Goal: Task Accomplishment & Management: Complete application form

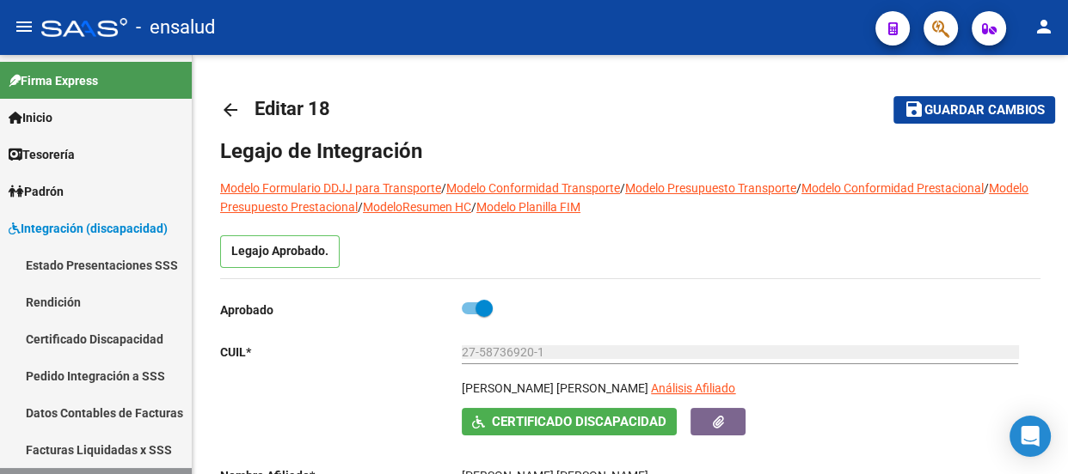
scroll to position [5, 0]
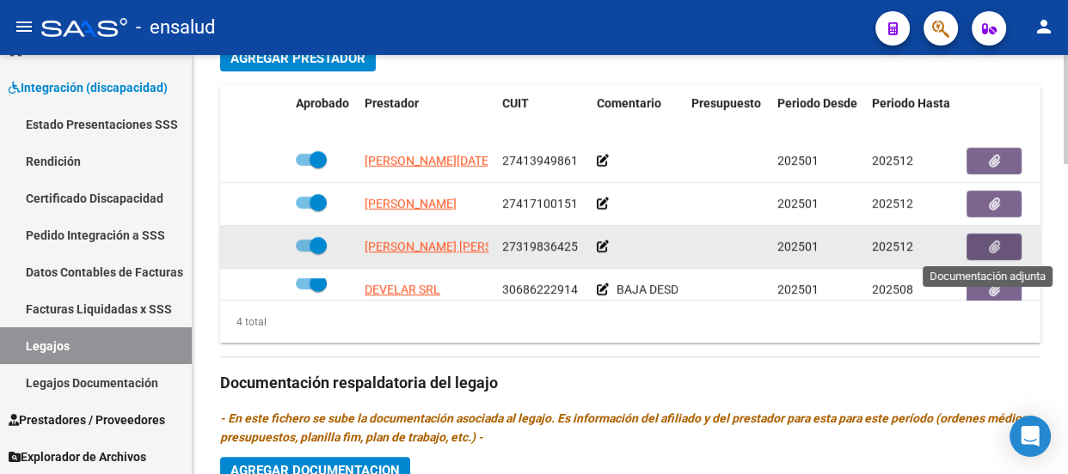
click at [997, 244] on icon "button" at bounding box center [993, 247] width 11 height 13
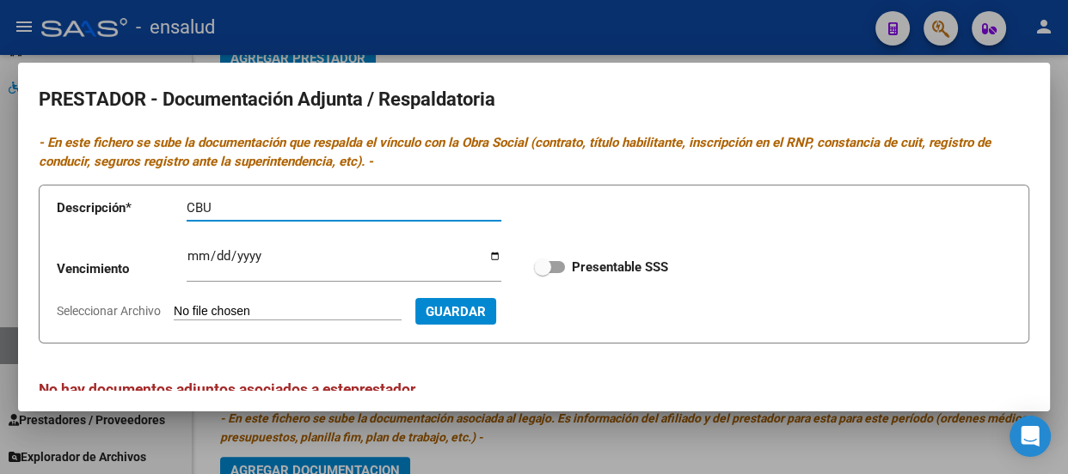
type input "CBU"
click at [252, 310] on input "Seleccionar Archivo" at bounding box center [288, 312] width 228 height 16
type input "C:\fakepath\[PERSON_NAME] CBU.pdf"
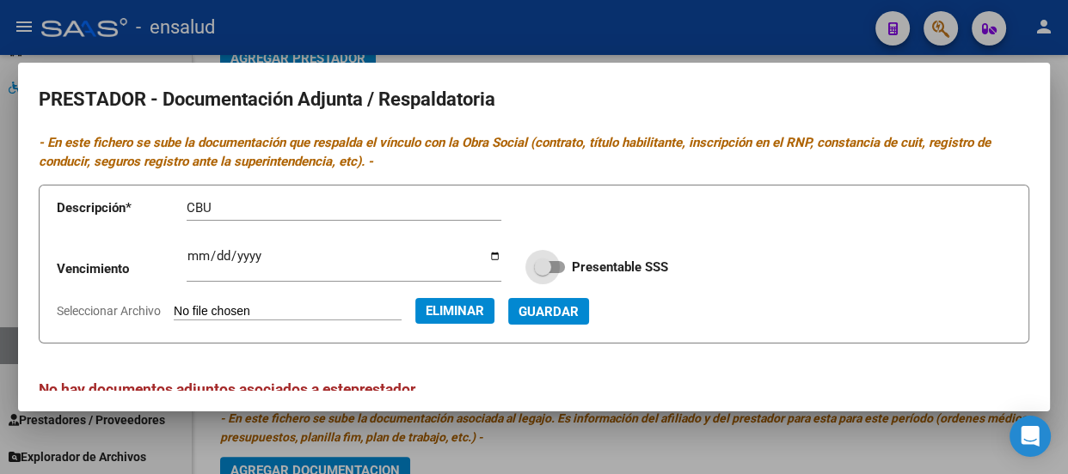
click at [548, 266] on span at bounding box center [549, 267] width 31 height 12
click at [542, 273] on input "Presentable SSS" at bounding box center [541, 273] width 1 height 1
checkbox input "true"
click at [578, 317] on span "Guardar" at bounding box center [548, 311] width 60 height 15
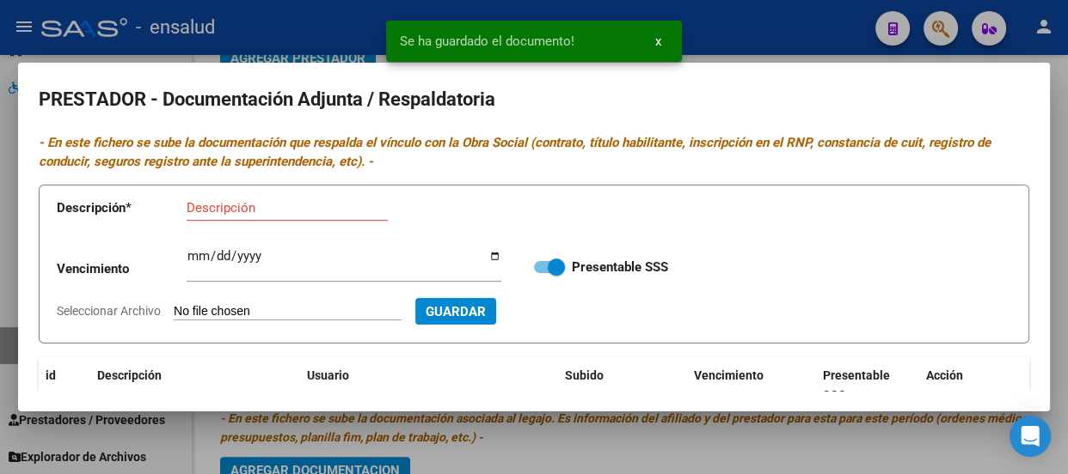
click at [241, 207] on input "Descripción" at bounding box center [287, 207] width 201 height 15
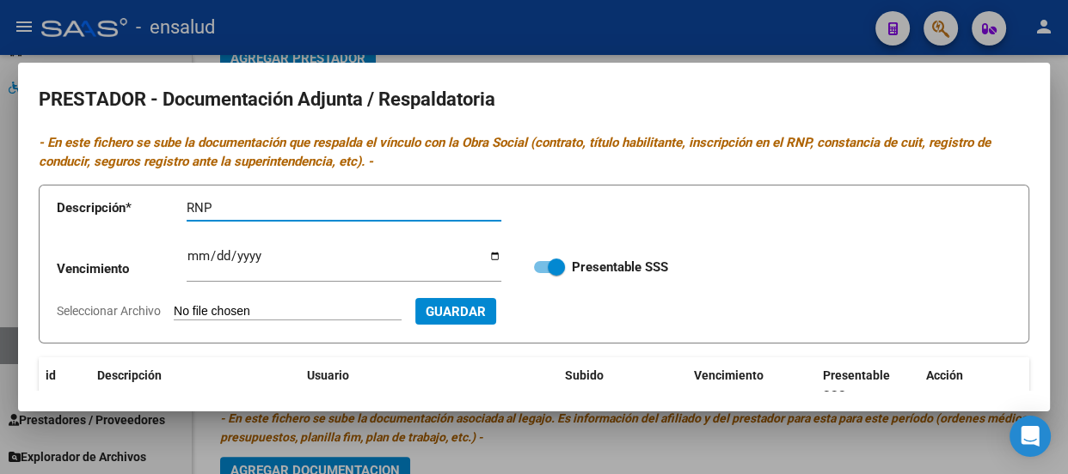
type input "RNP"
click at [188, 260] on input "Ingresar vencimiento" at bounding box center [344, 263] width 315 height 28
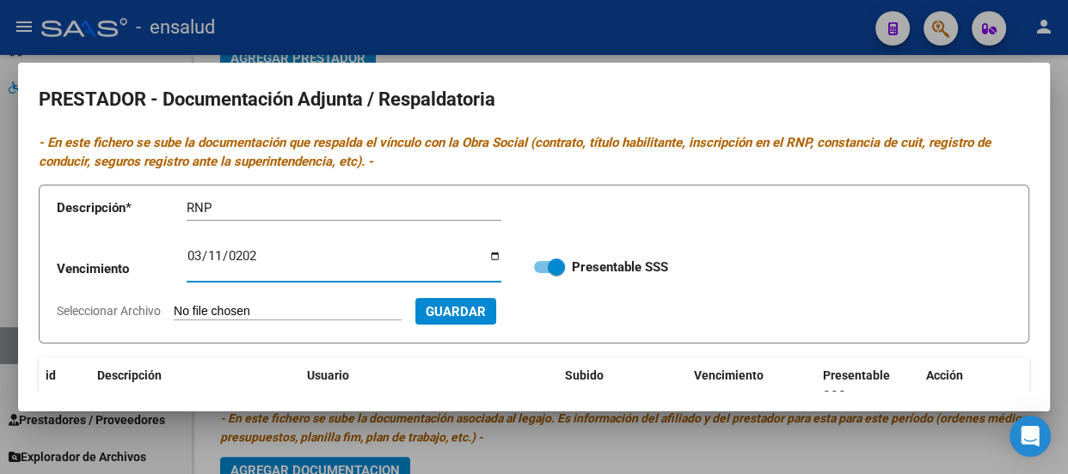
type input "[DATE]"
click at [332, 312] on input "Seleccionar Archivo" at bounding box center [288, 312] width 228 height 16
type input "C:\fakepath\[PERSON_NAME] RNP.pdf"
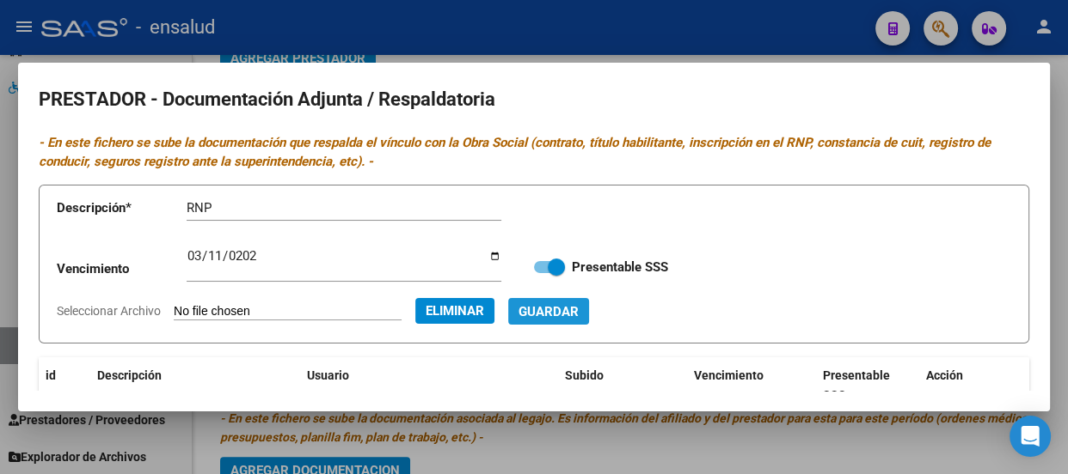
click at [578, 310] on span "Guardar" at bounding box center [548, 311] width 60 height 15
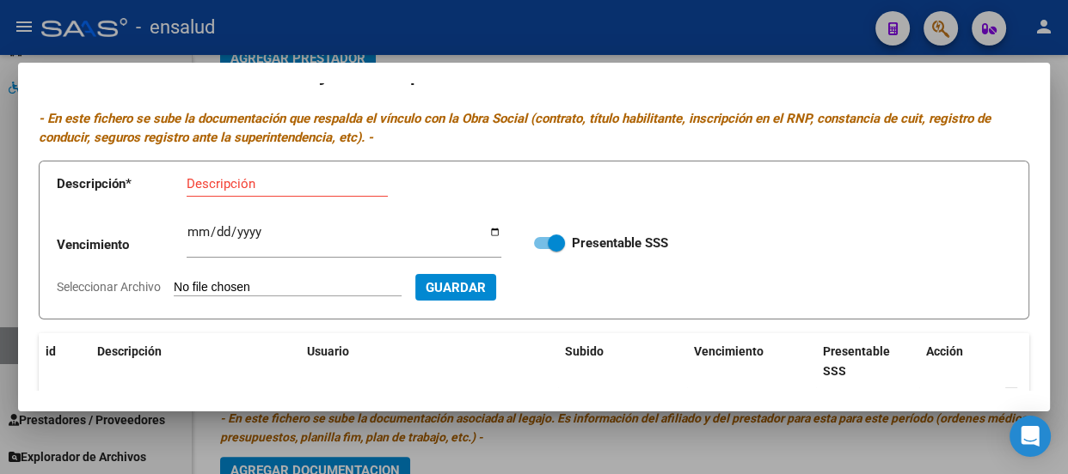
scroll to position [0, 0]
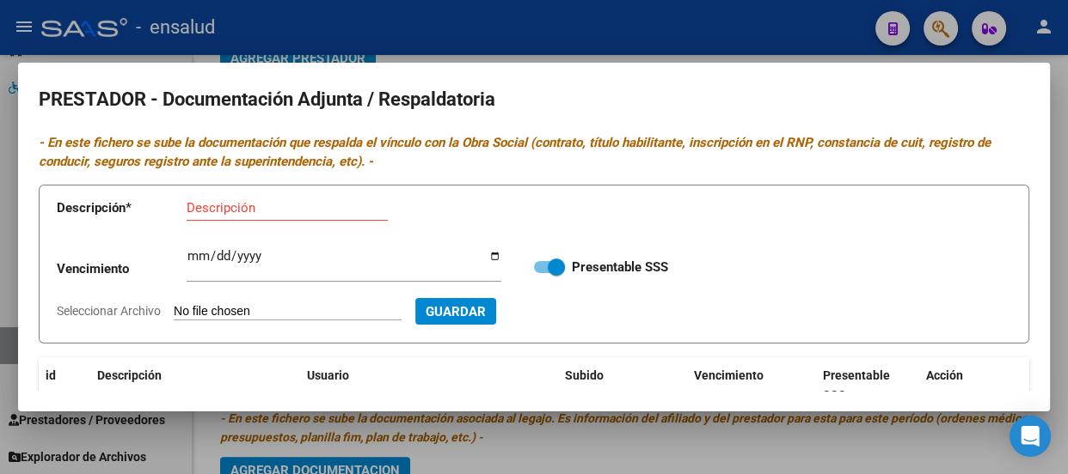
click at [532, 34] on div at bounding box center [534, 237] width 1068 height 474
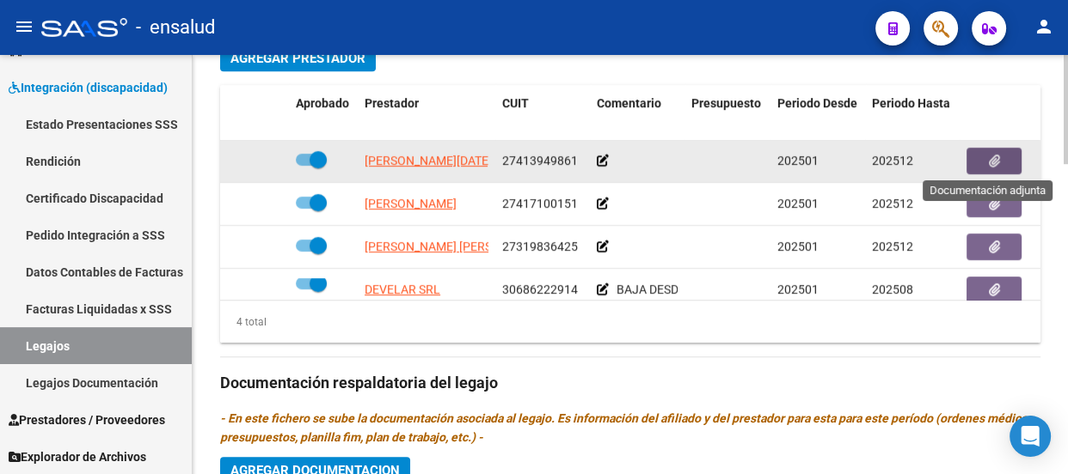
click at [1000, 157] on button "button" at bounding box center [993, 161] width 55 height 27
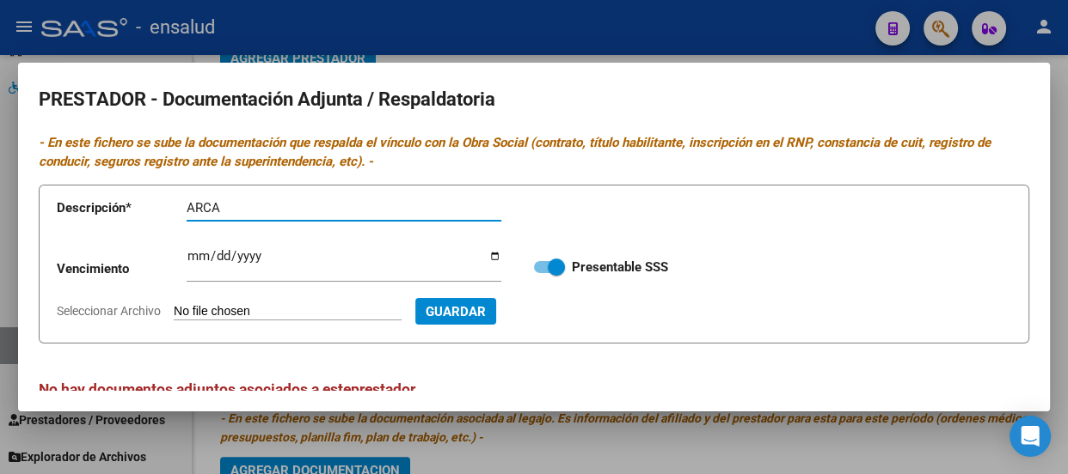
type input "ARCA"
click at [318, 307] on input "Seleccionar Archivo" at bounding box center [288, 312] width 228 height 16
type input "C:\fakepath\[PERSON_NAME].pdf"
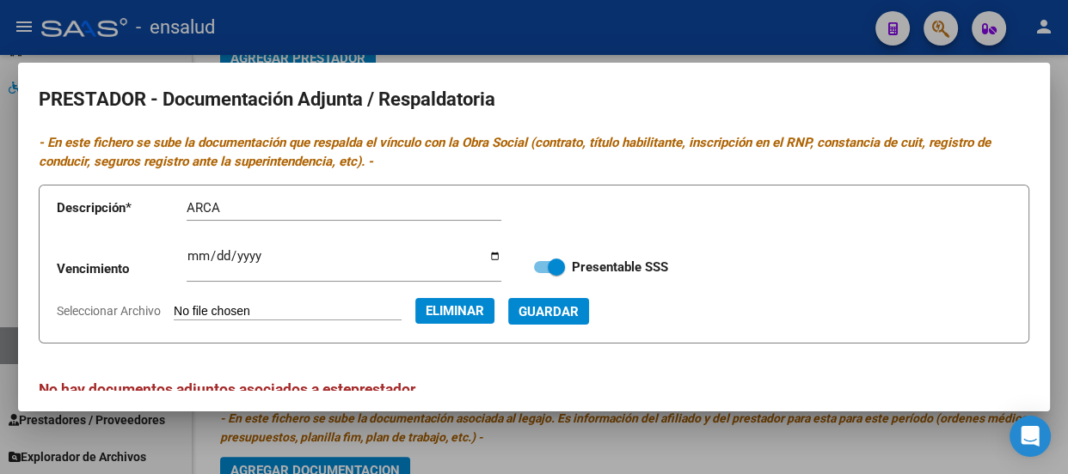
click at [578, 311] on span "Guardar" at bounding box center [548, 311] width 60 height 15
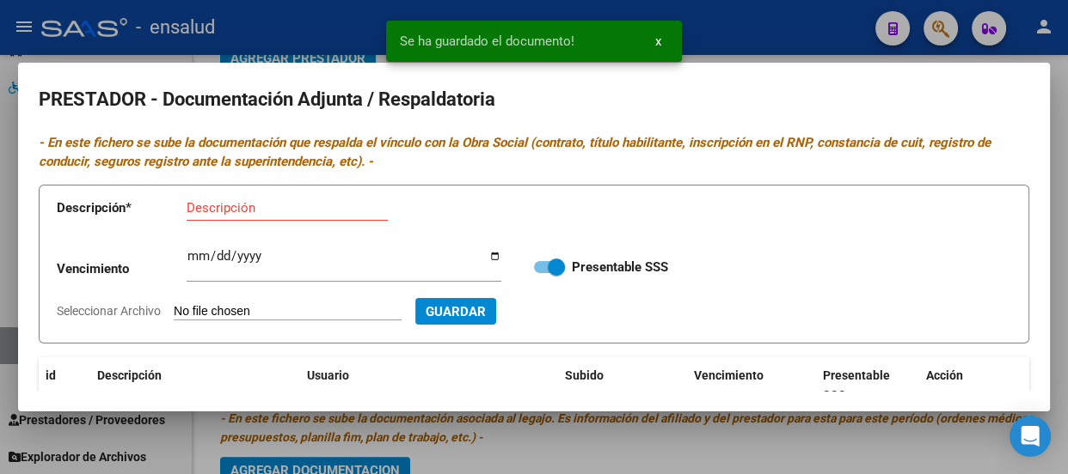
click at [232, 208] on input "Descripción" at bounding box center [287, 207] width 201 height 15
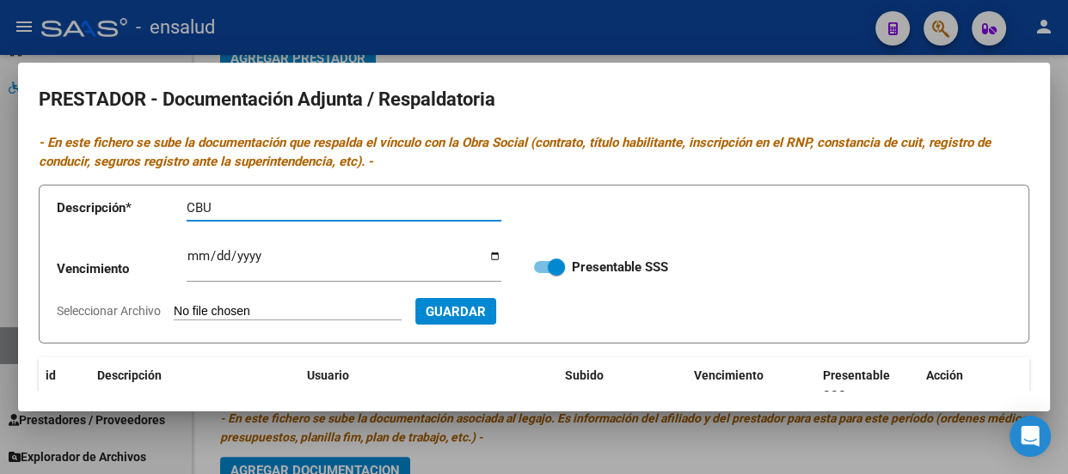
type input "CBU"
click at [346, 316] on input "Seleccionar Archivo" at bounding box center [288, 312] width 228 height 16
type input "C:\fakepath\CARIDAD CBU.pdf"
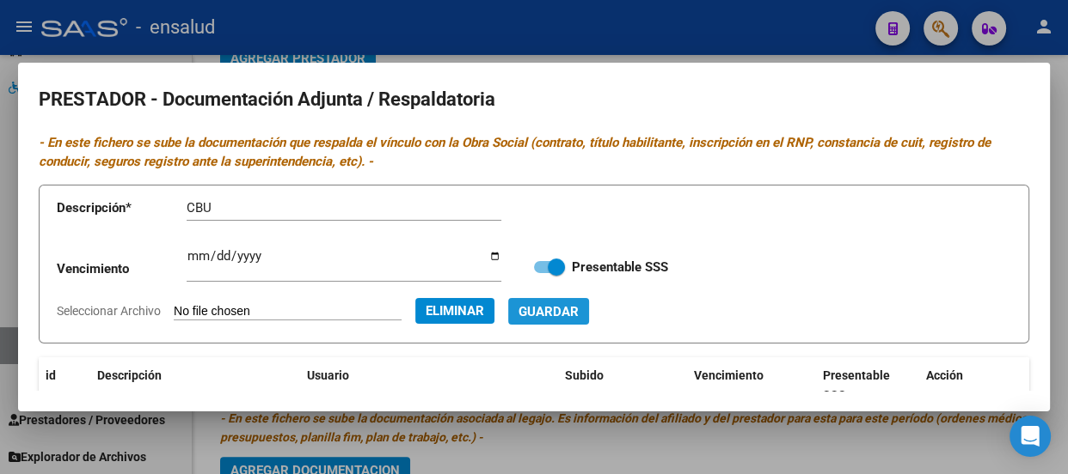
click at [578, 313] on span "Guardar" at bounding box center [548, 311] width 60 height 15
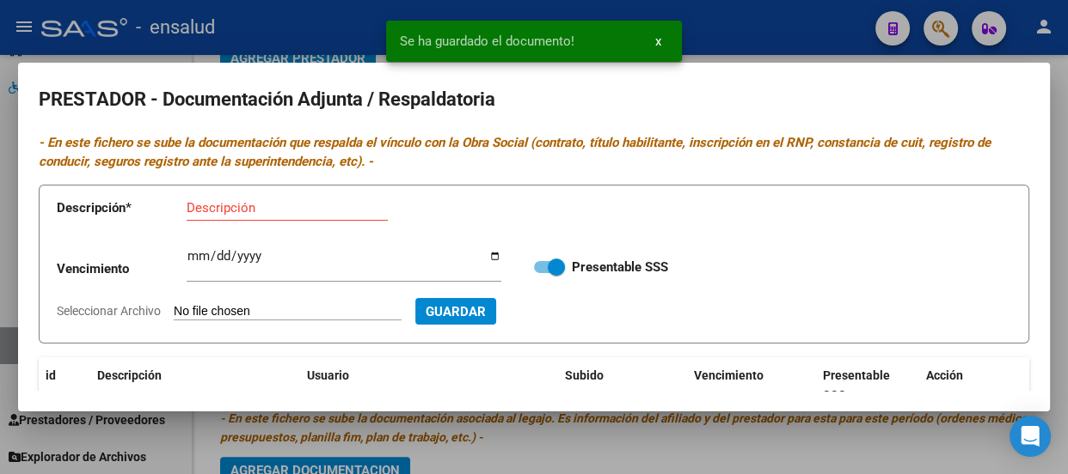
click at [224, 207] on input "Descripción" at bounding box center [287, 207] width 201 height 15
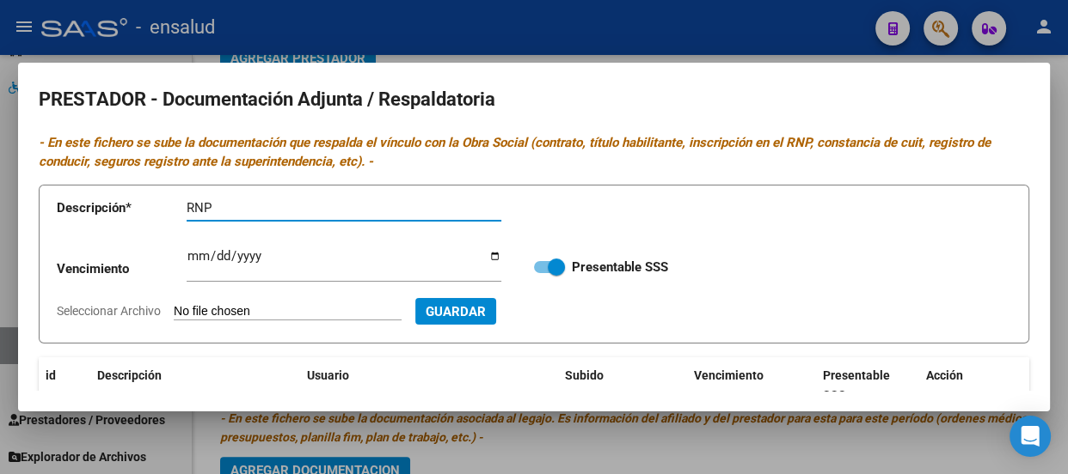
type input "RNP"
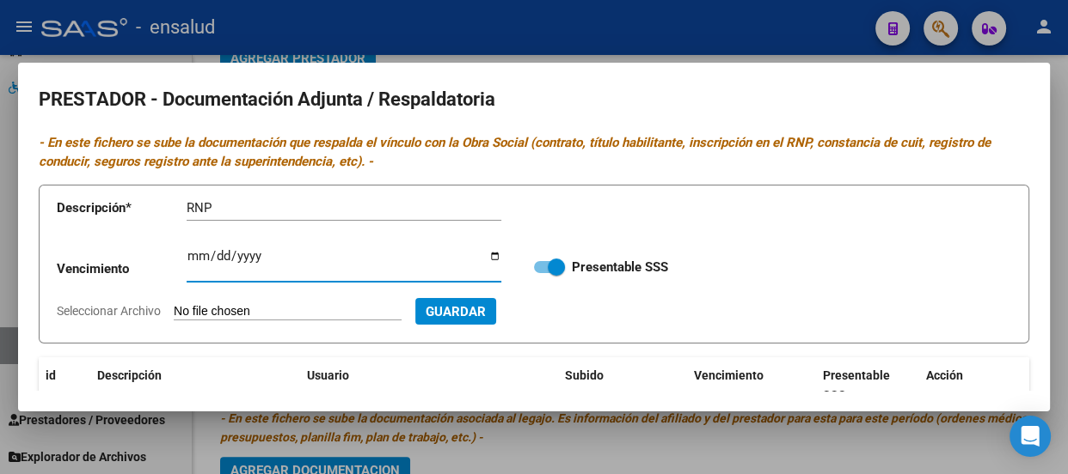
click at [196, 257] on input "Ingresar vencimiento" at bounding box center [344, 263] width 315 height 28
type input "[DATE]"
click at [300, 308] on input "Seleccionar Archivo" at bounding box center [288, 312] width 228 height 16
type input "C:\fakepath\CARIDAD RNP.pdf"
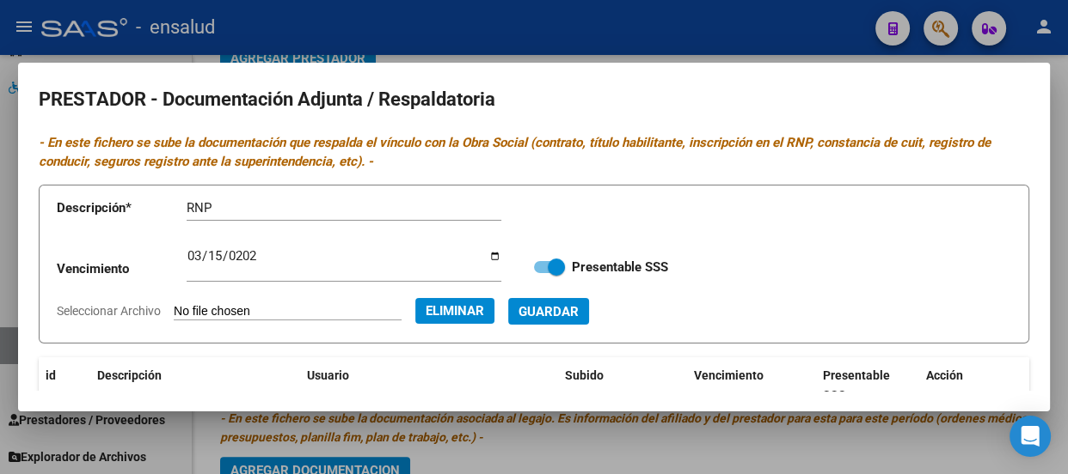
click at [578, 306] on span "Guardar" at bounding box center [548, 311] width 60 height 15
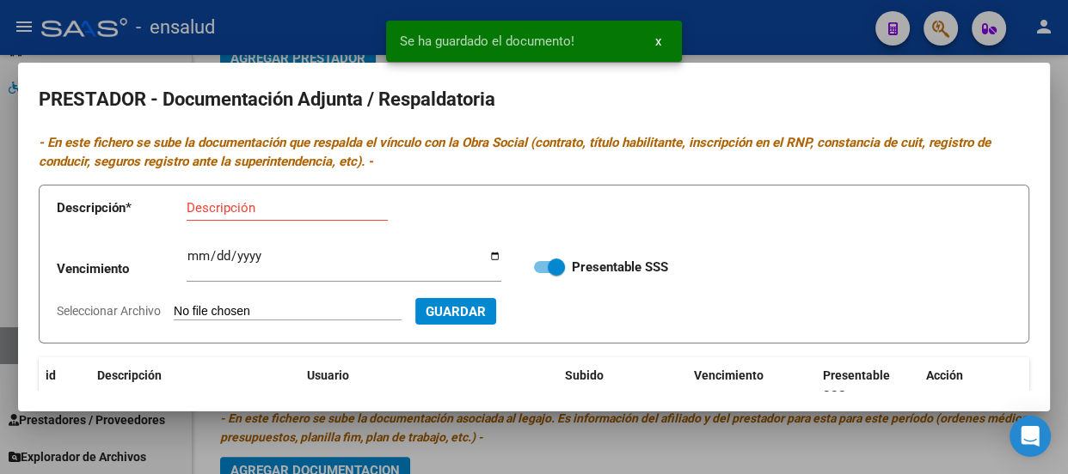
click at [657, 40] on span "x" at bounding box center [658, 41] width 6 height 15
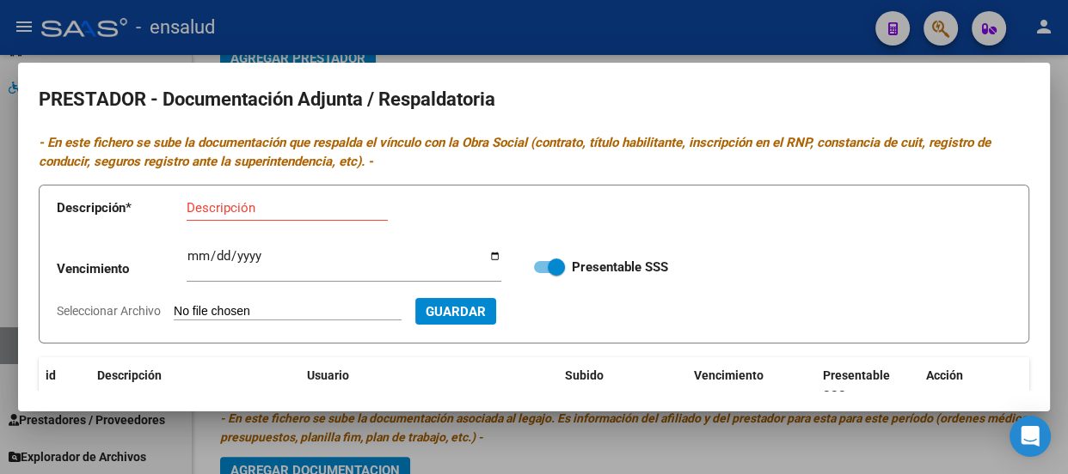
click at [691, 30] on div at bounding box center [534, 237] width 1068 height 474
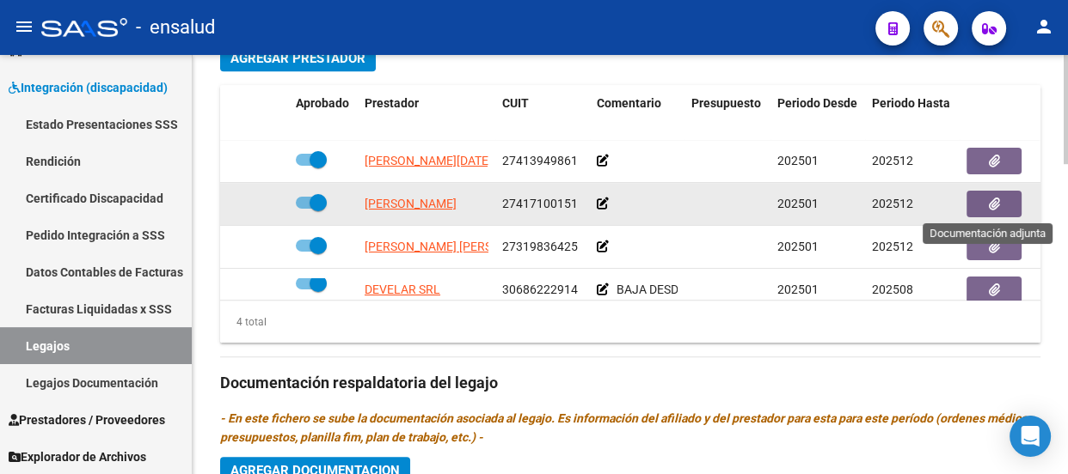
click at [998, 201] on icon "button" at bounding box center [993, 204] width 11 height 13
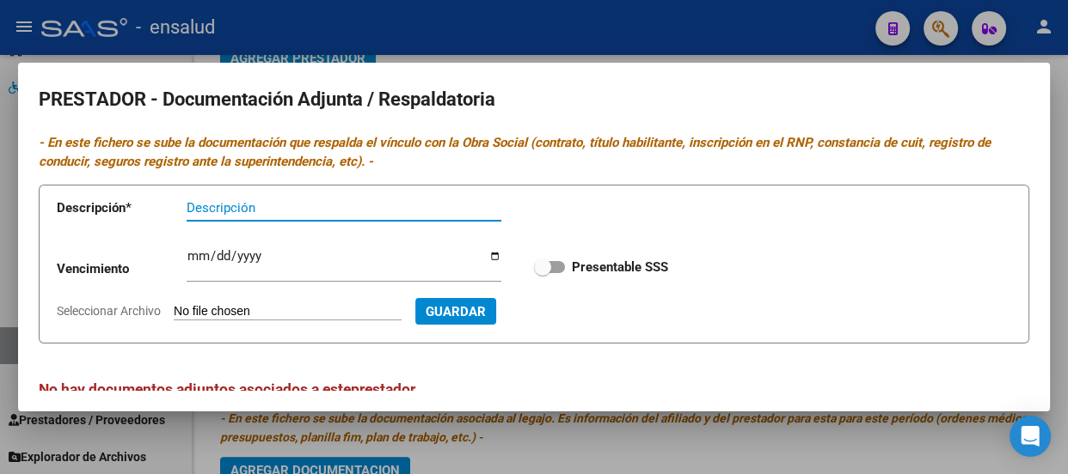
click at [222, 205] on input "Descripción" at bounding box center [344, 207] width 315 height 15
type input "CBU"
click at [314, 308] on input "Seleccionar Archivo" at bounding box center [288, 312] width 228 height 16
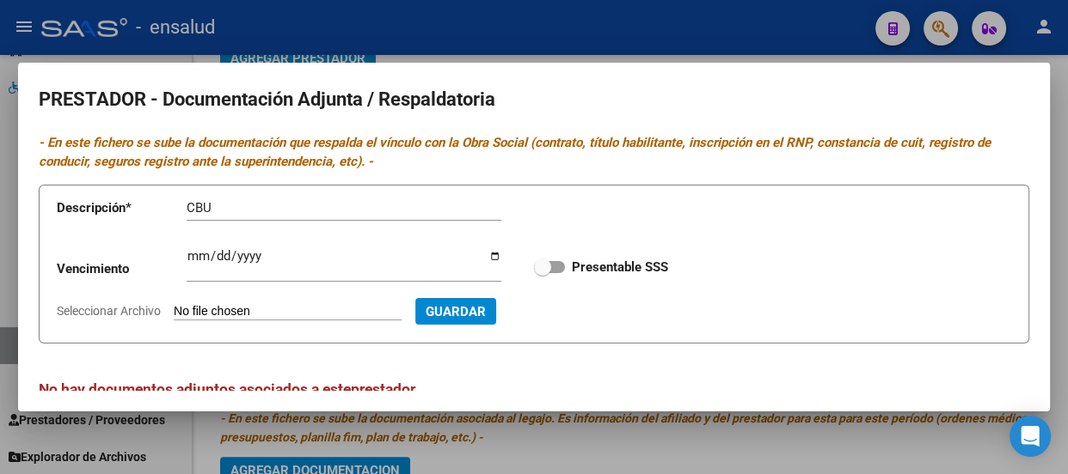
type input "C:\fakepath\[PERSON_NAME] CBU.pdf"
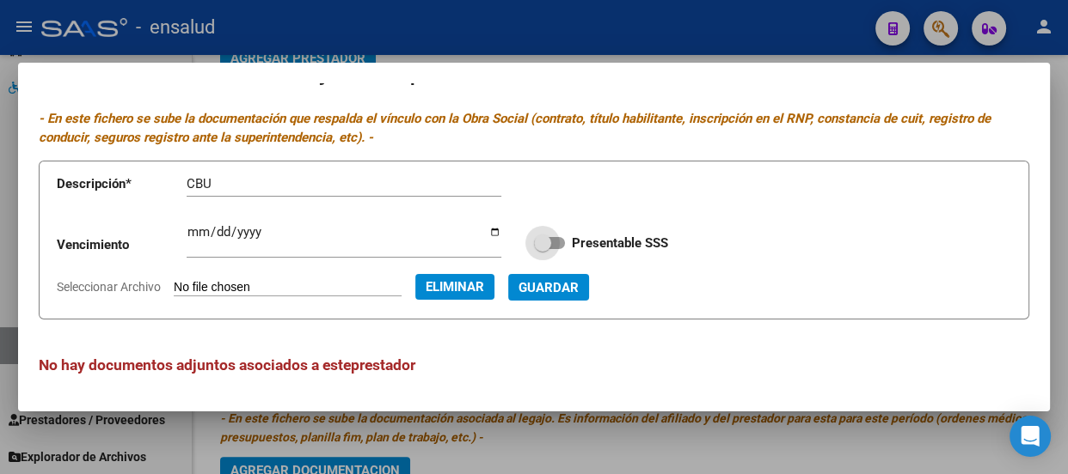
click at [541, 237] on span at bounding box center [542, 243] width 17 height 17
click at [541, 249] on input "Presentable SSS" at bounding box center [541, 249] width 1 height 1
checkbox input "true"
click at [578, 284] on span "Guardar" at bounding box center [548, 287] width 60 height 15
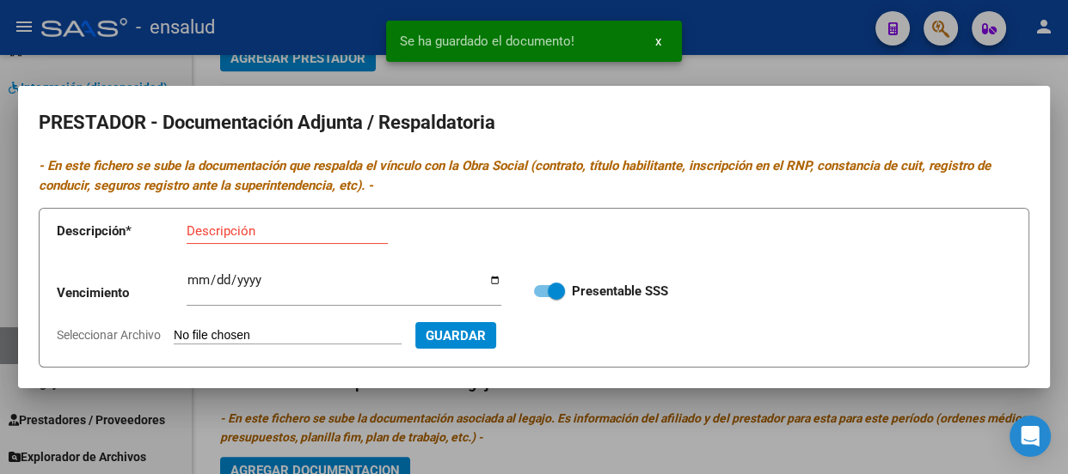
scroll to position [0, 0]
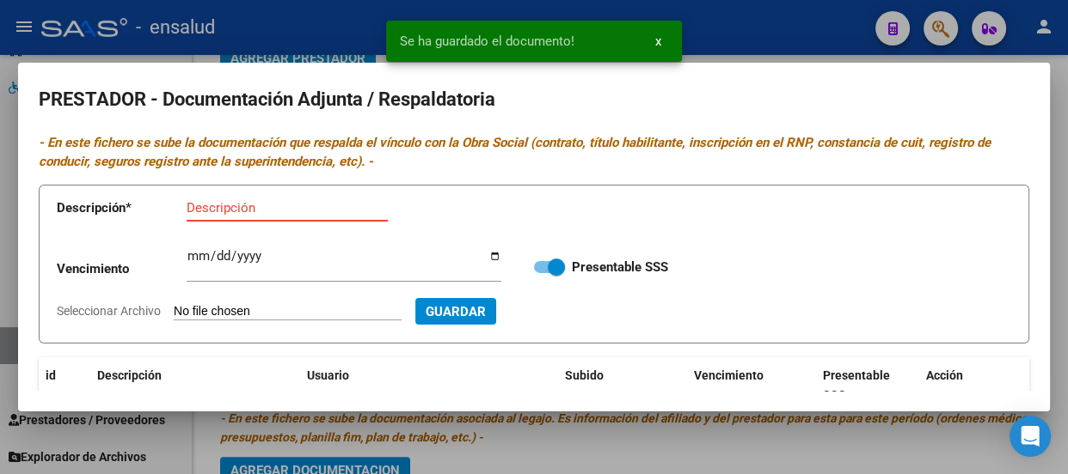
click at [230, 205] on input "Descripción" at bounding box center [287, 207] width 201 height 15
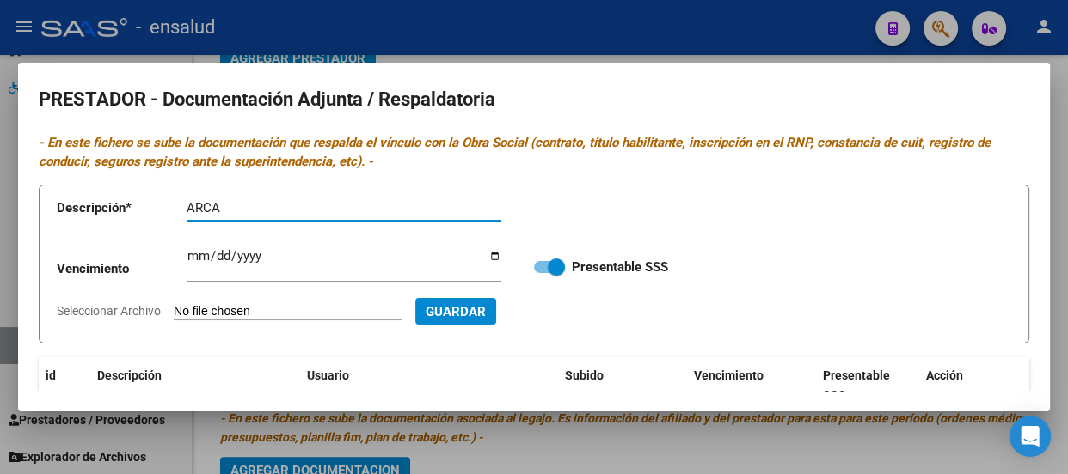
type input "ARCA"
click at [356, 306] on input "Seleccionar Archivo" at bounding box center [288, 312] width 228 height 16
type input "C:\fakepath\[PERSON_NAME] AFIP.pdf"
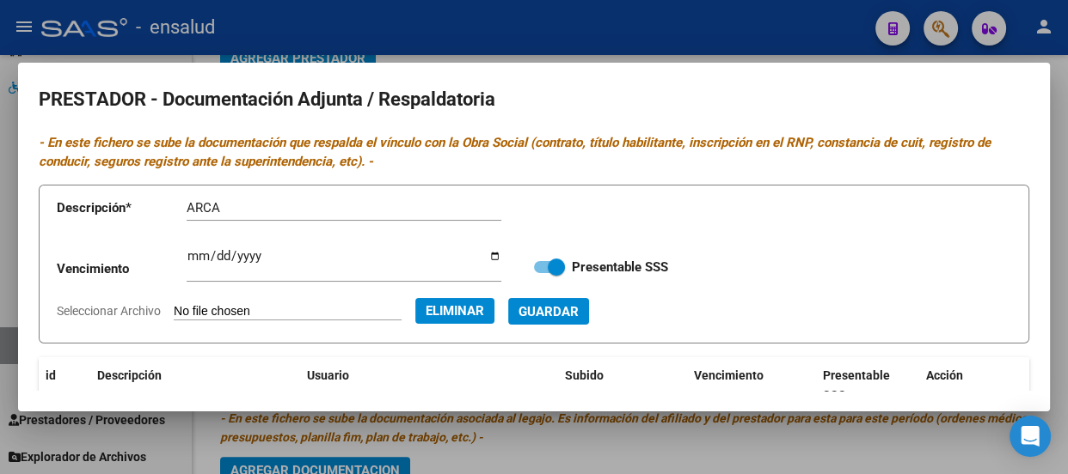
click at [578, 309] on span "Guardar" at bounding box center [548, 311] width 60 height 15
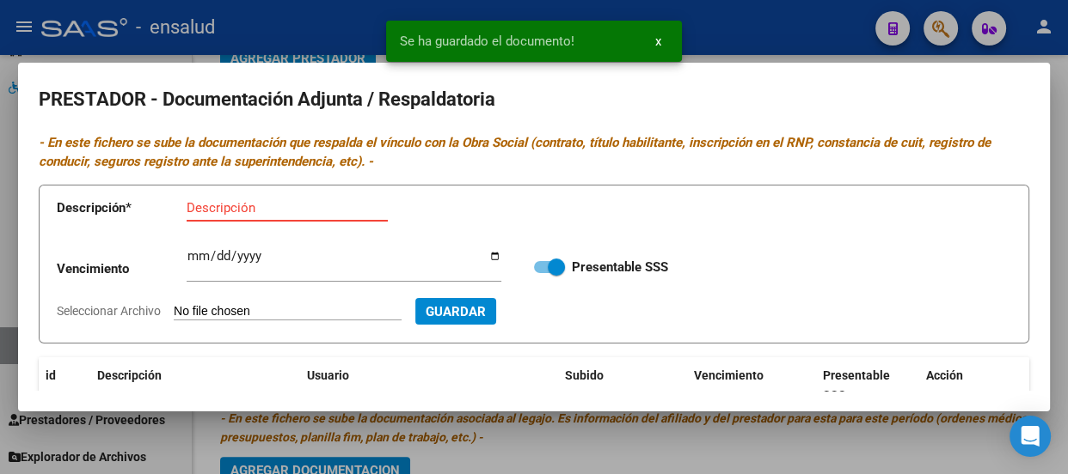
click at [235, 210] on input "Descripción" at bounding box center [287, 207] width 201 height 15
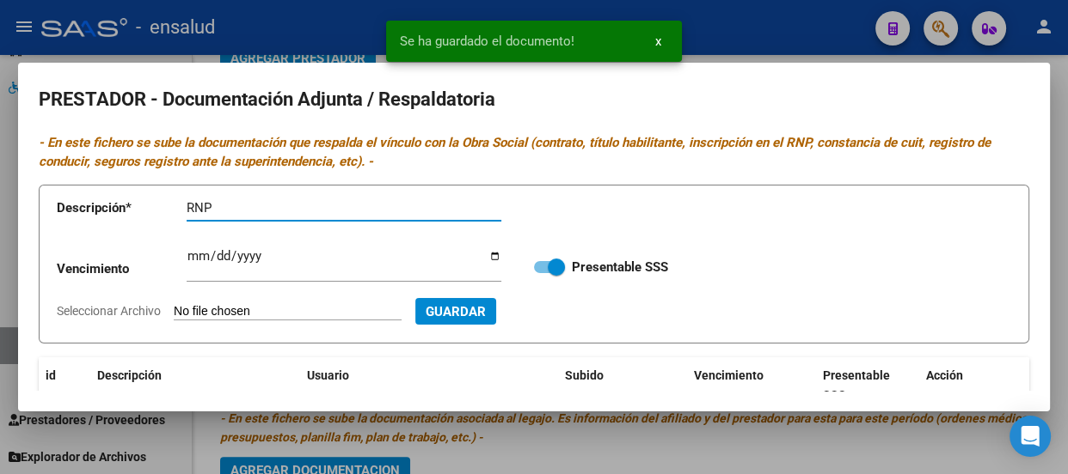
type input "RNP"
click at [195, 252] on input "Ingresar vencimiento" at bounding box center [344, 263] width 315 height 28
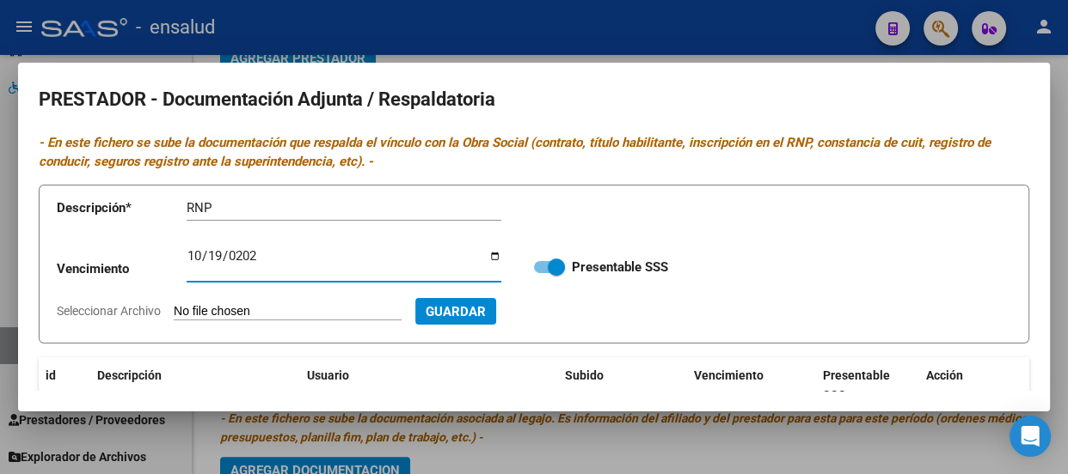
type input "[DATE]"
click at [351, 311] on input "Seleccionar Archivo" at bounding box center [288, 312] width 228 height 16
type input "C:\fakepath\[PERSON_NAME] RNP.pdf"
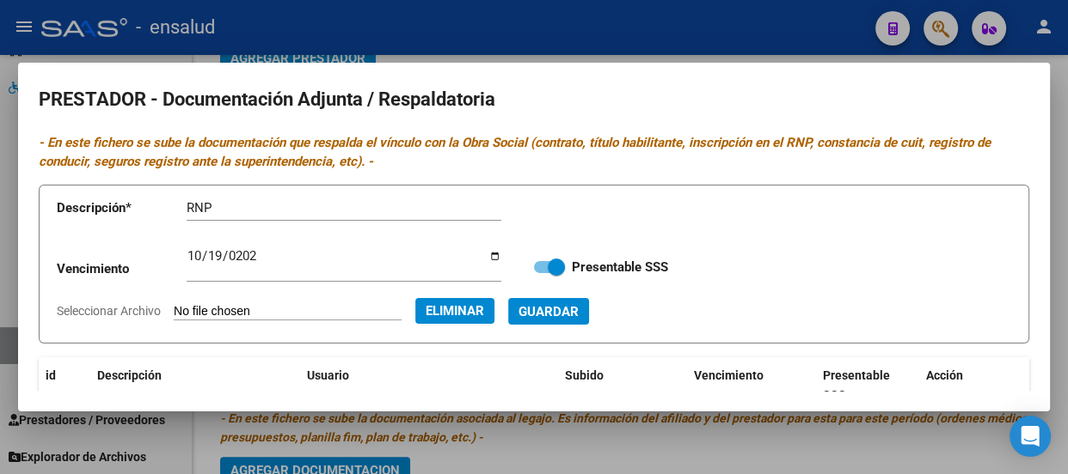
click at [578, 309] on span "Guardar" at bounding box center [548, 311] width 60 height 15
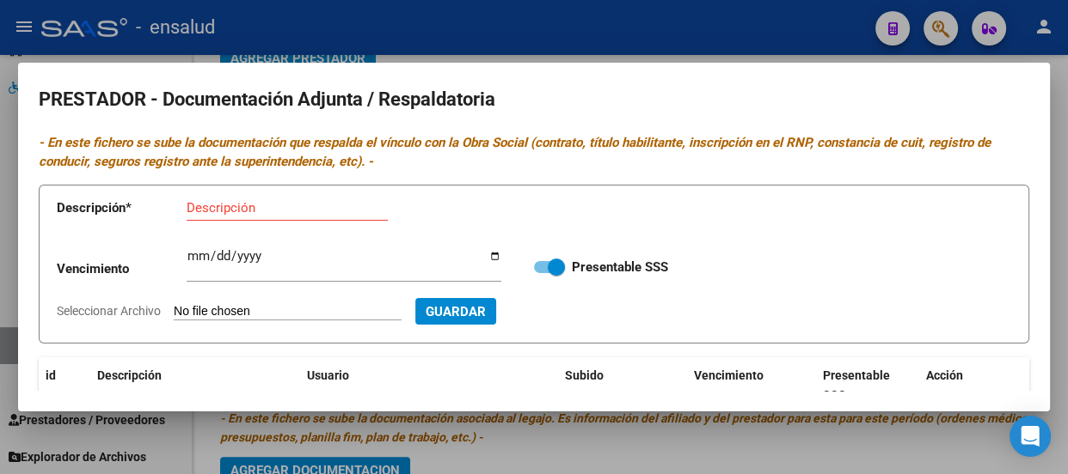
click at [660, 42] on div at bounding box center [534, 237] width 1068 height 474
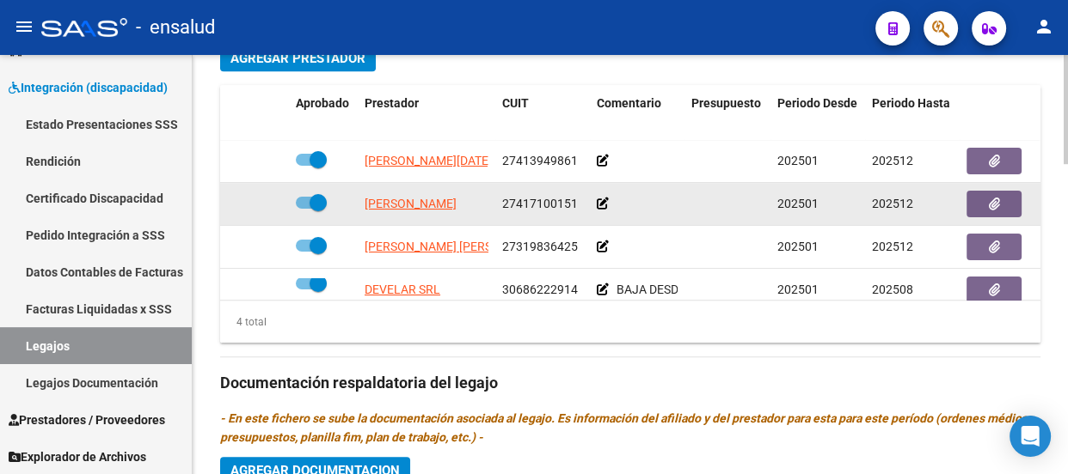
scroll to position [781, 0]
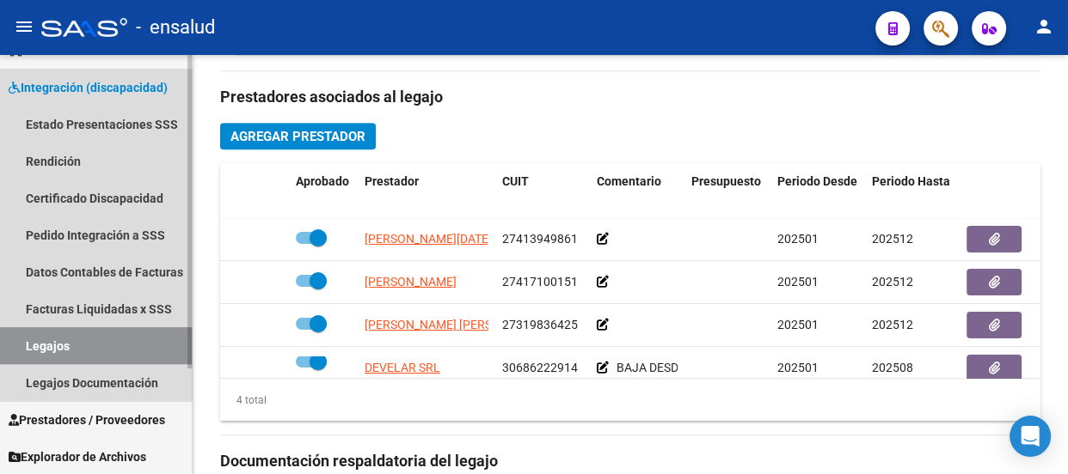
click at [112, 336] on link "Legajos" at bounding box center [96, 345] width 192 height 37
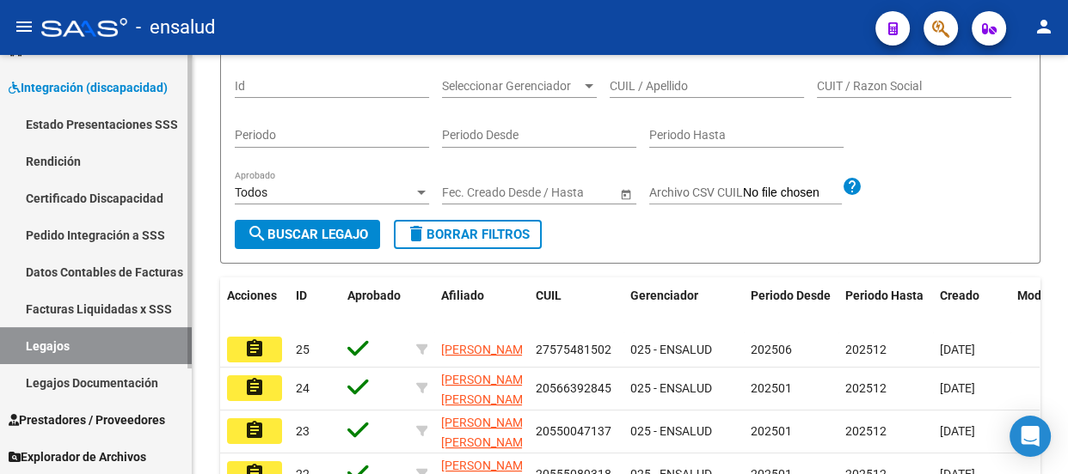
scroll to position [621, 0]
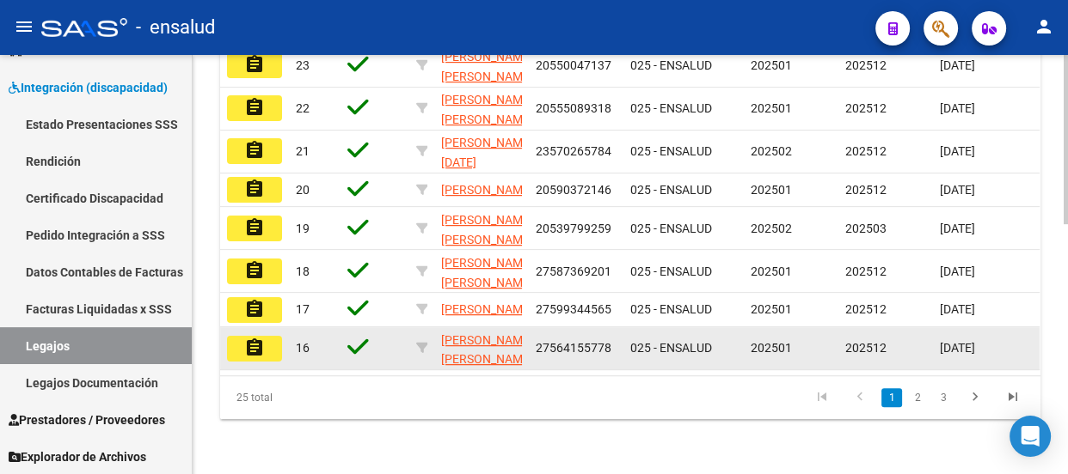
click at [253, 338] on mat-icon "assignment" at bounding box center [254, 348] width 21 height 21
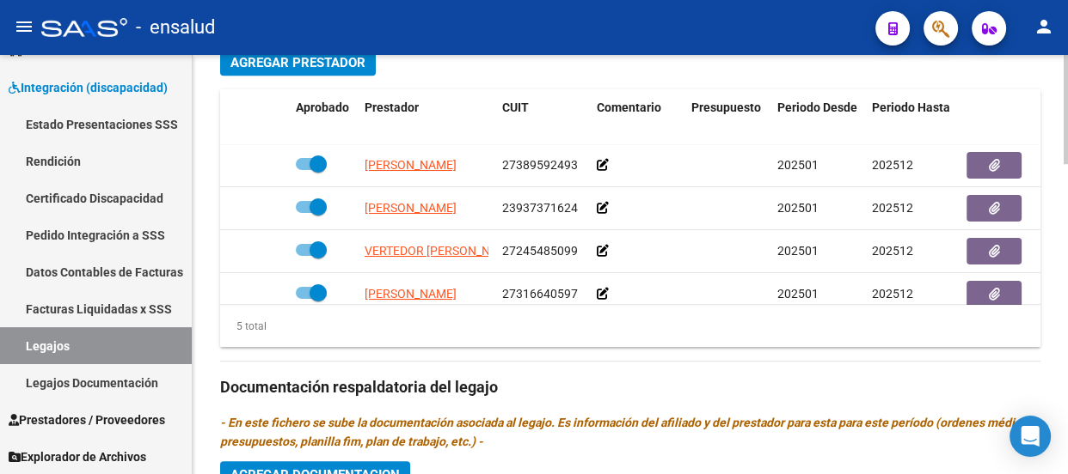
scroll to position [860, 0]
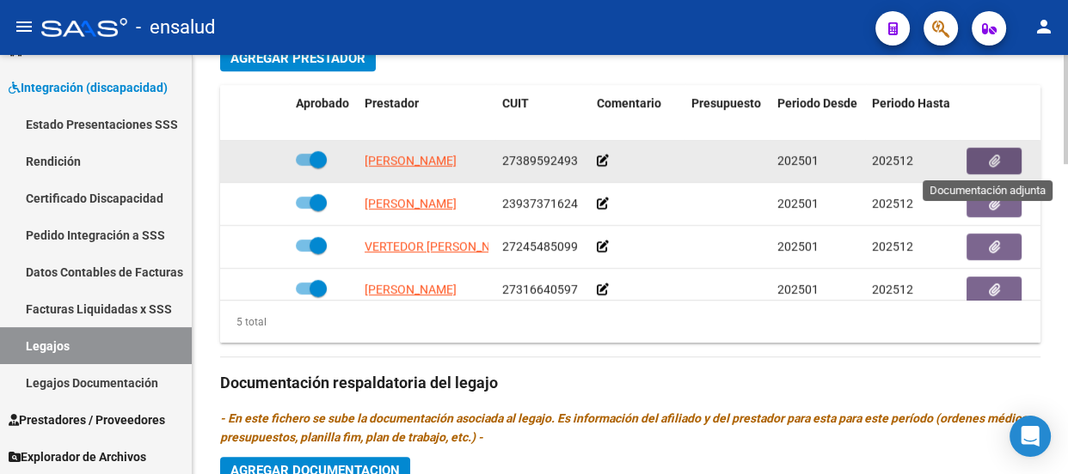
click at [996, 157] on icon "button" at bounding box center [993, 161] width 11 height 13
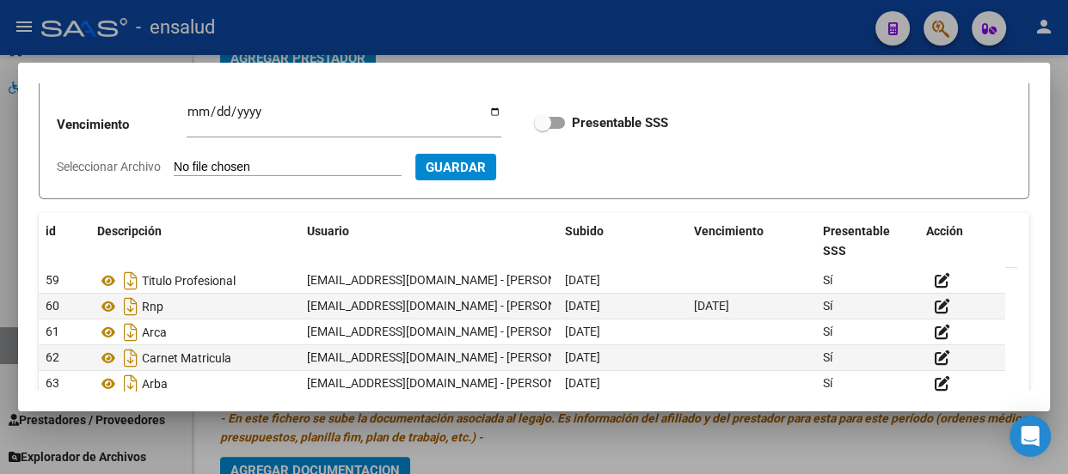
scroll to position [0, 0]
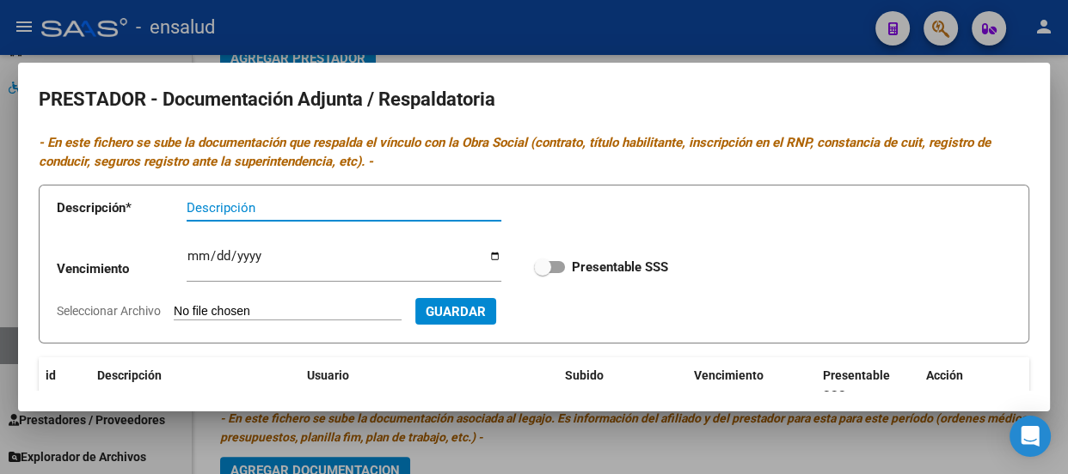
click at [608, 25] on div at bounding box center [534, 237] width 1068 height 474
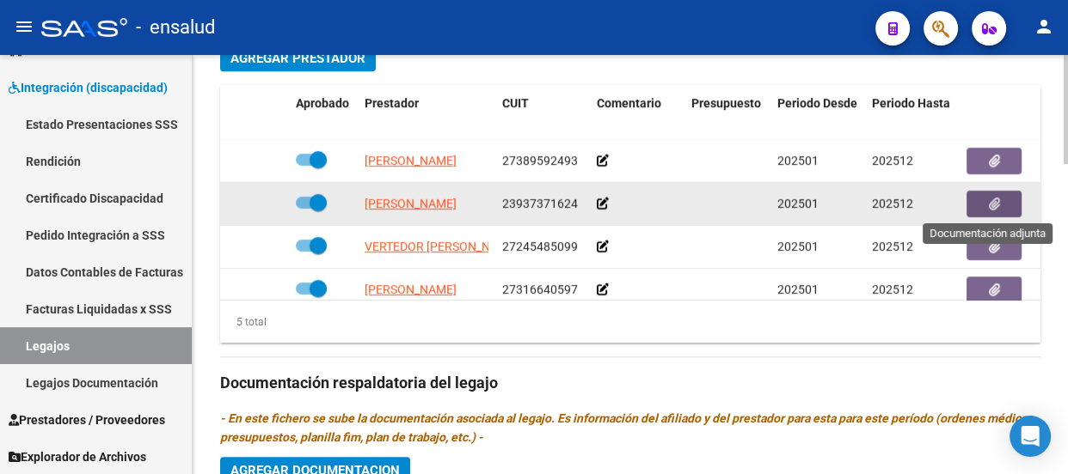
click at [1007, 199] on button "button" at bounding box center [993, 204] width 55 height 27
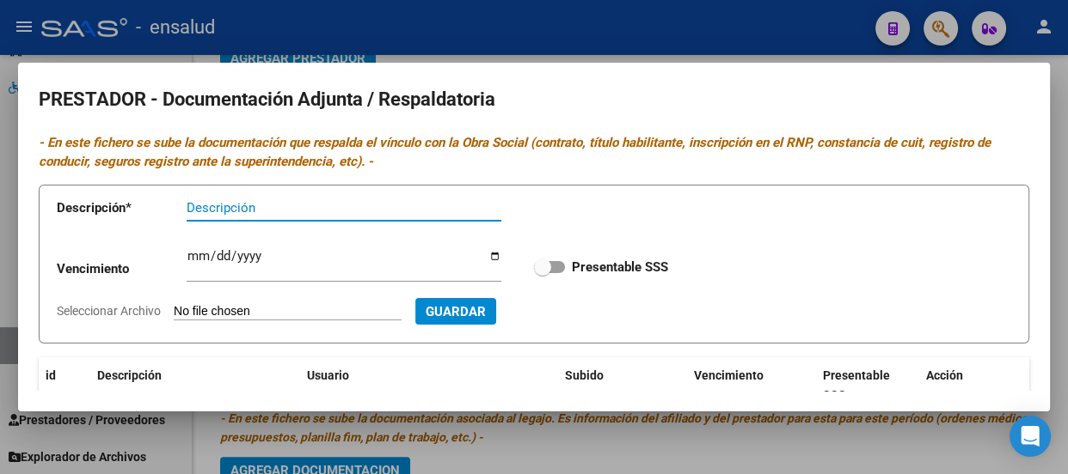
click at [569, 43] on div at bounding box center [534, 237] width 1068 height 474
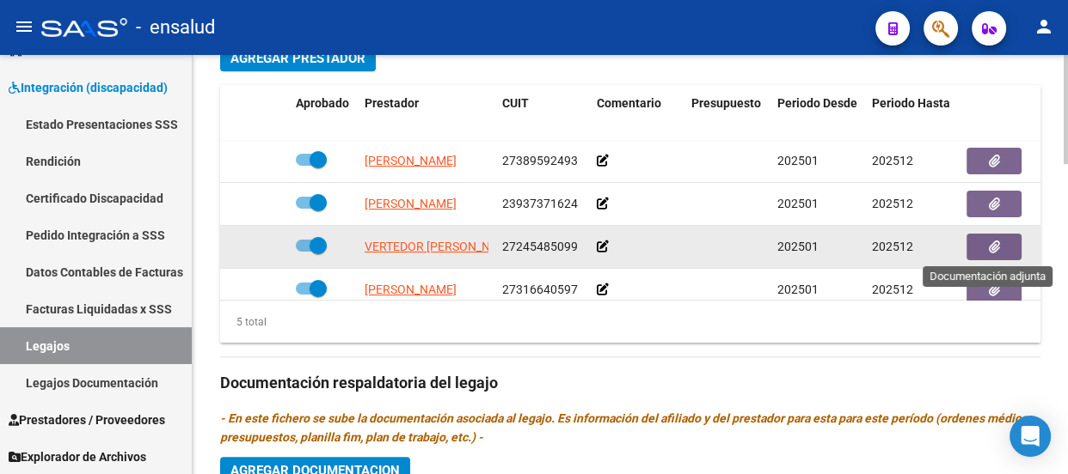
click at [991, 241] on icon "button" at bounding box center [993, 247] width 11 height 13
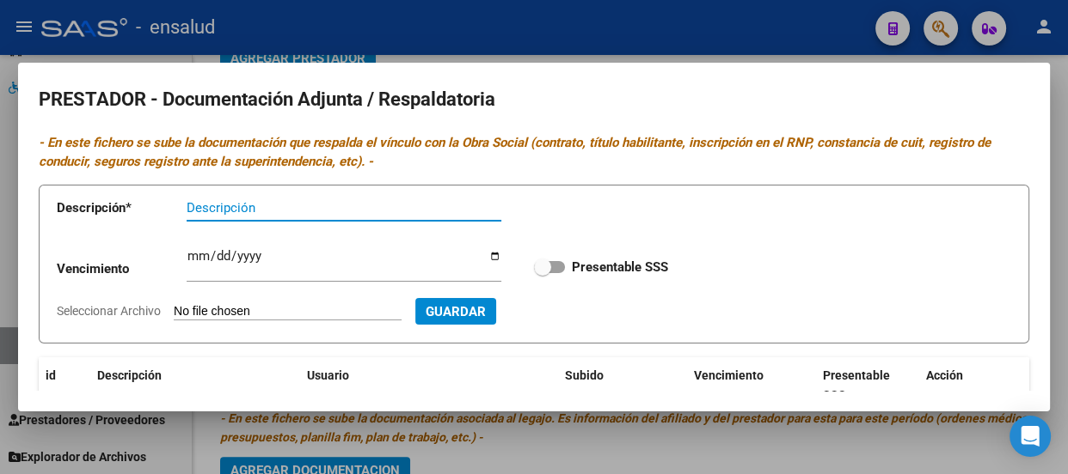
click at [511, 34] on div at bounding box center [534, 237] width 1068 height 474
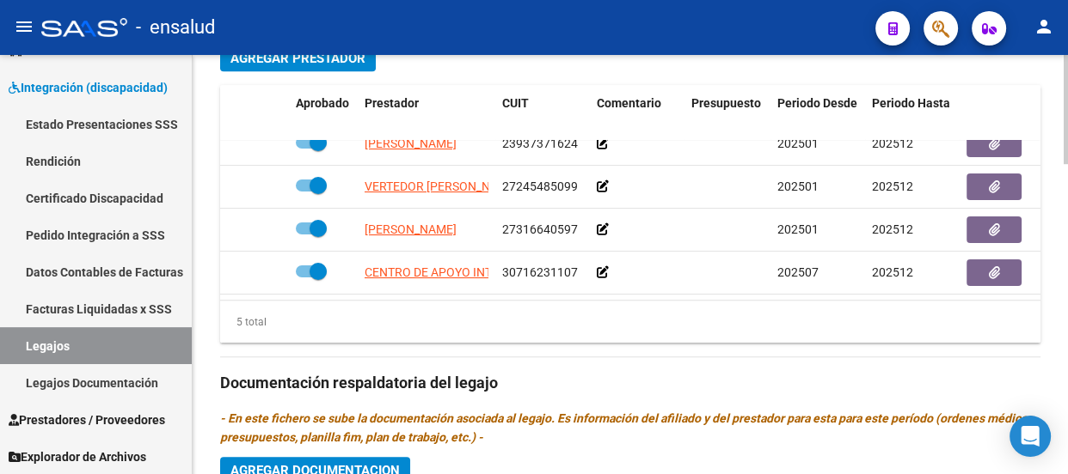
scroll to position [71, 0]
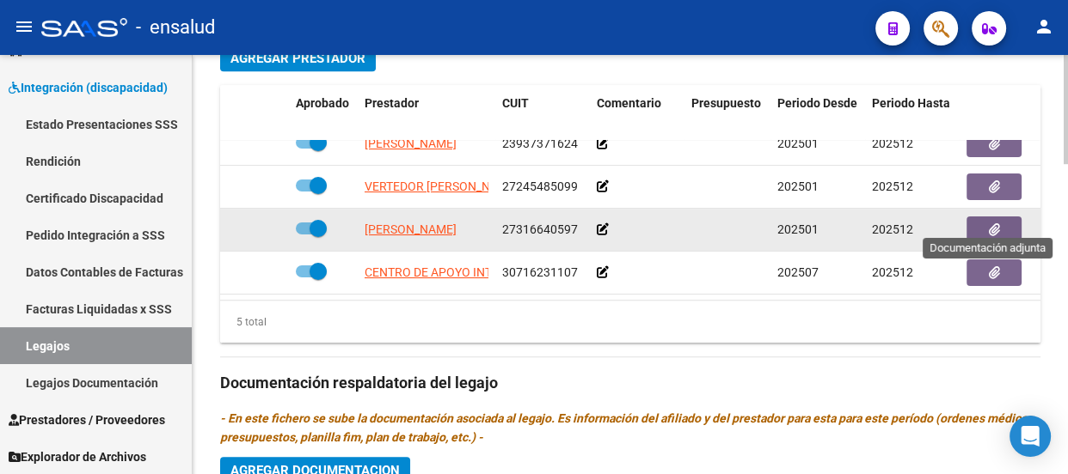
click at [1000, 218] on button "button" at bounding box center [993, 230] width 55 height 27
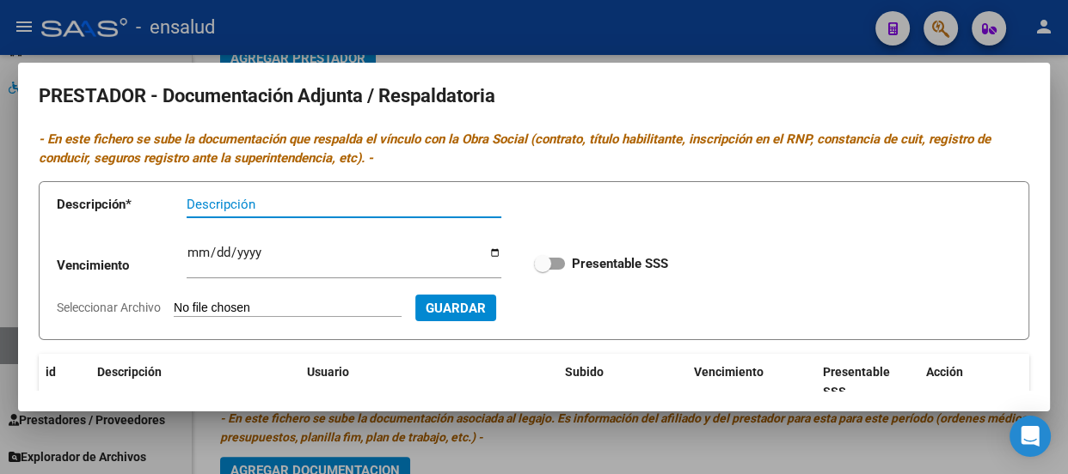
scroll to position [0, 0]
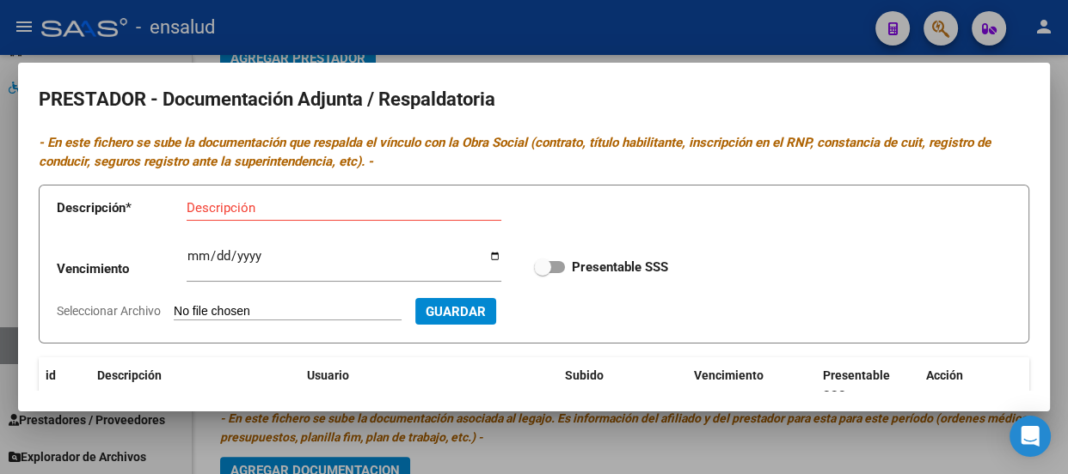
click at [550, 42] on div at bounding box center [534, 237] width 1068 height 474
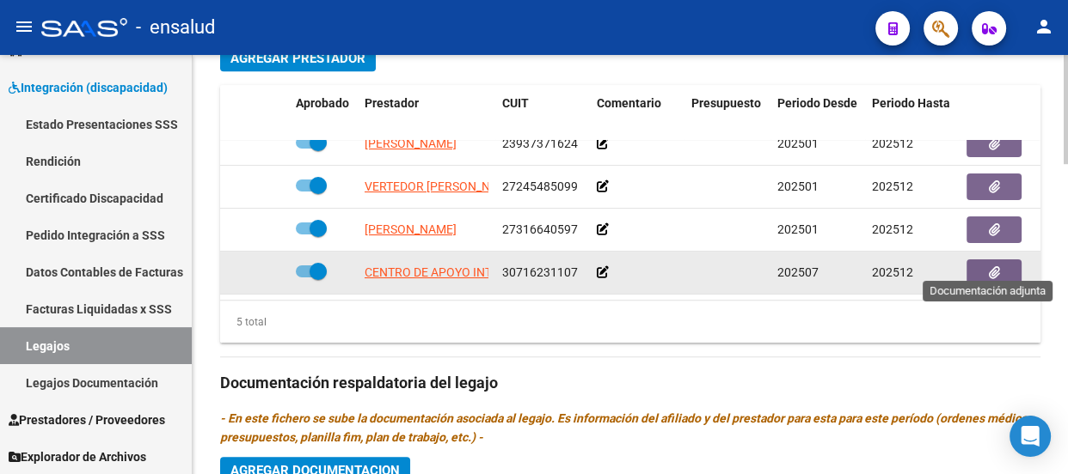
click at [988, 266] on icon "button" at bounding box center [993, 272] width 11 height 13
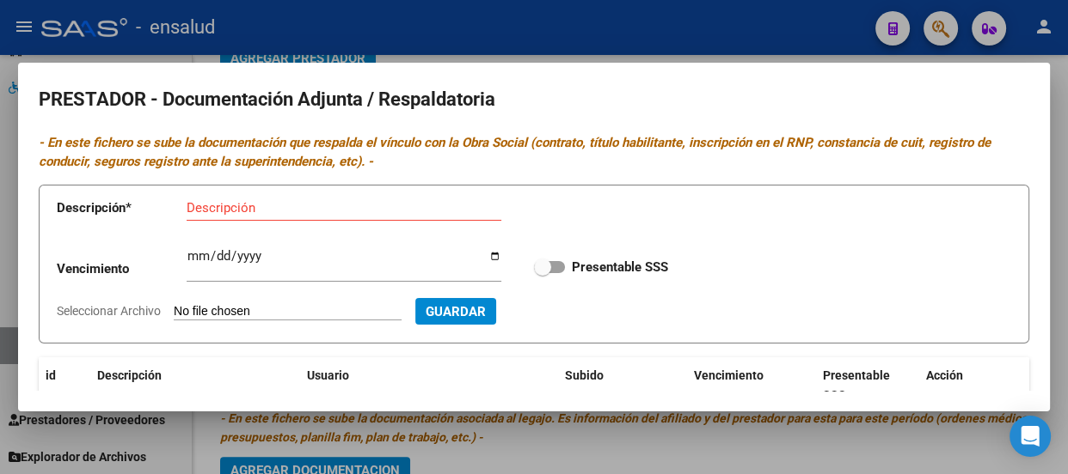
click at [524, 29] on div at bounding box center [534, 237] width 1068 height 474
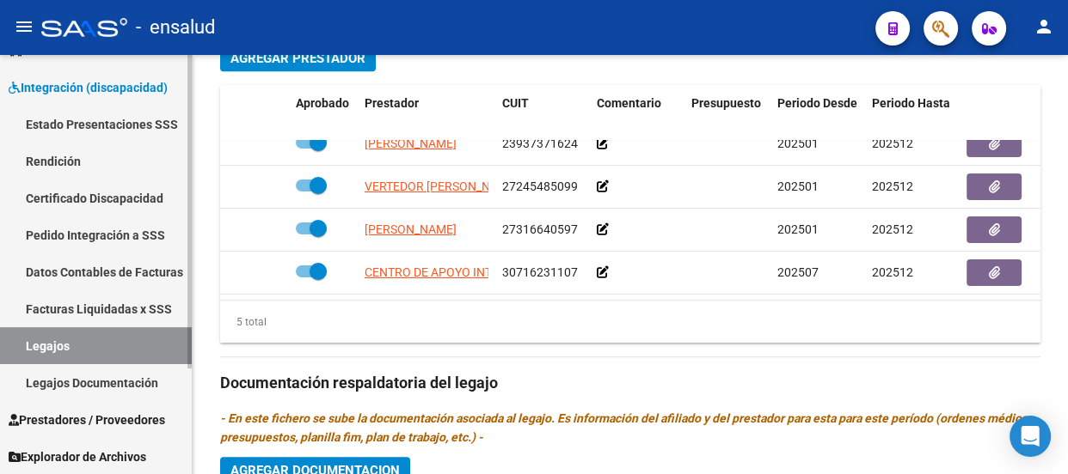
click at [95, 340] on link "Legajos" at bounding box center [96, 345] width 192 height 37
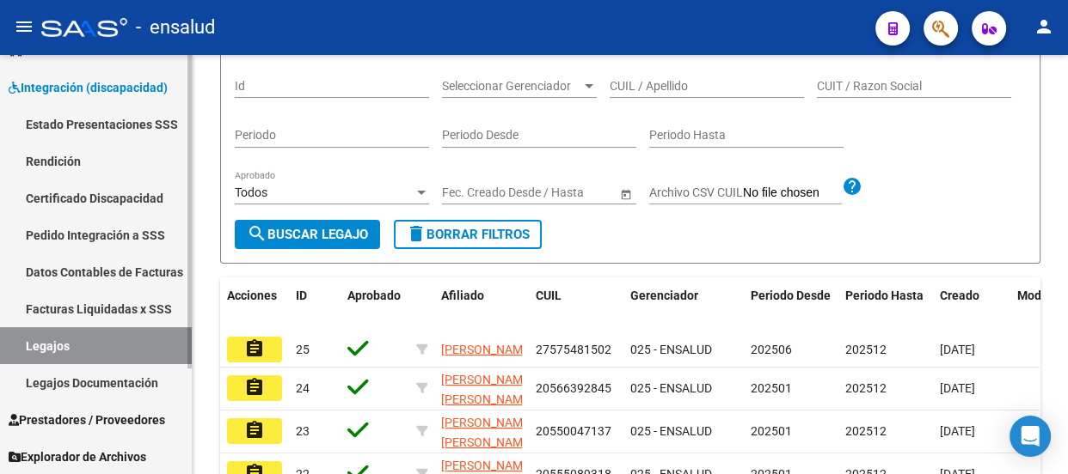
scroll to position [621, 0]
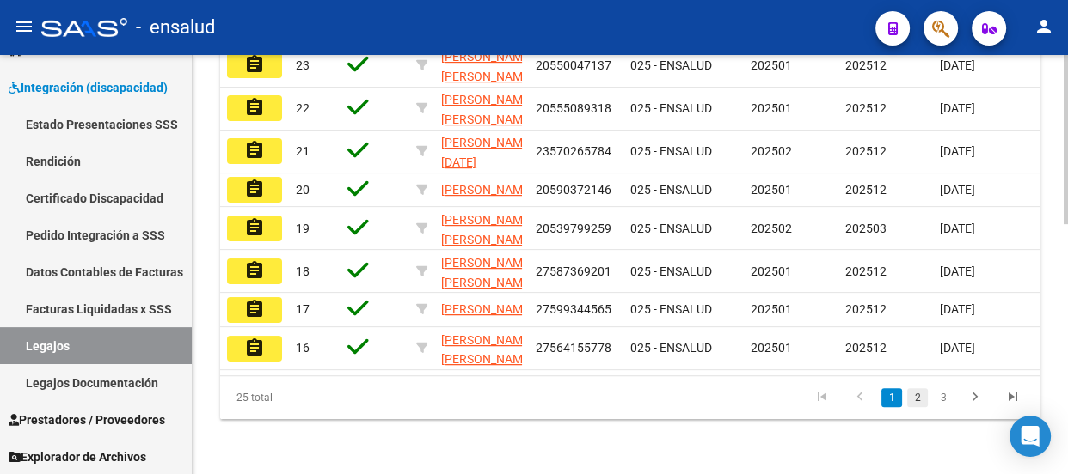
click at [920, 401] on link "2" at bounding box center [917, 397] width 21 height 19
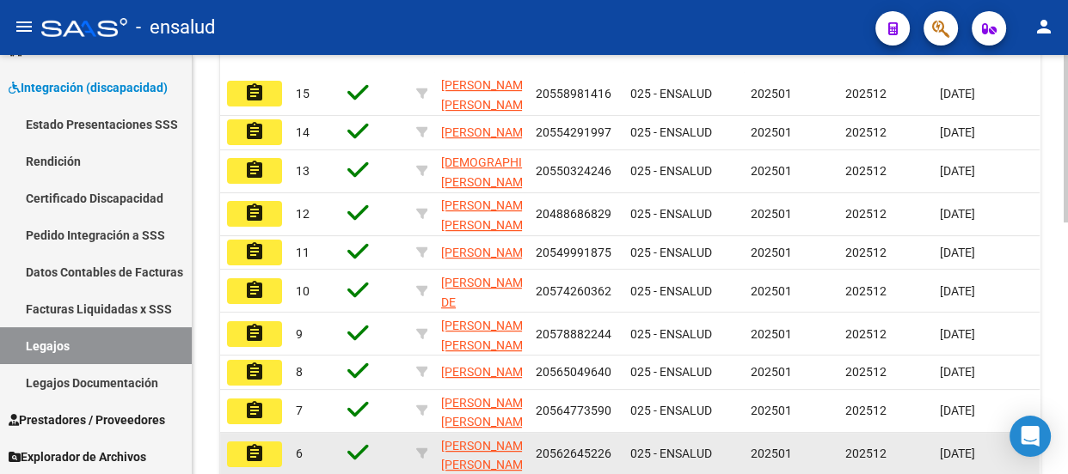
scroll to position [395, 0]
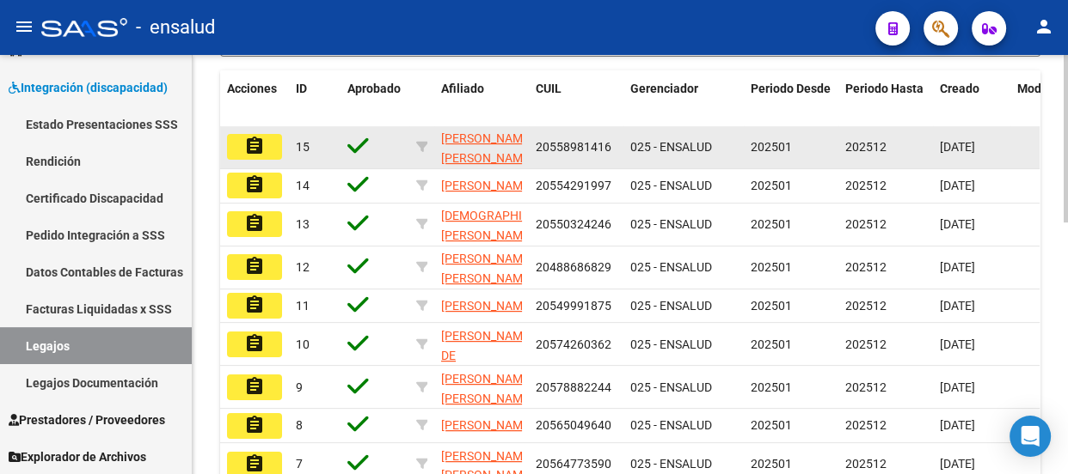
click at [247, 156] on mat-icon "assignment" at bounding box center [254, 146] width 21 height 21
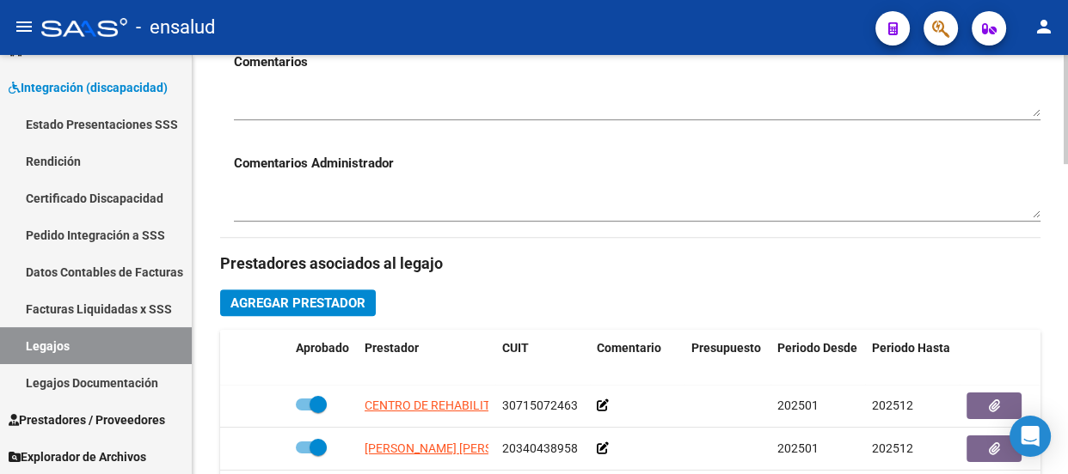
scroll to position [703, 0]
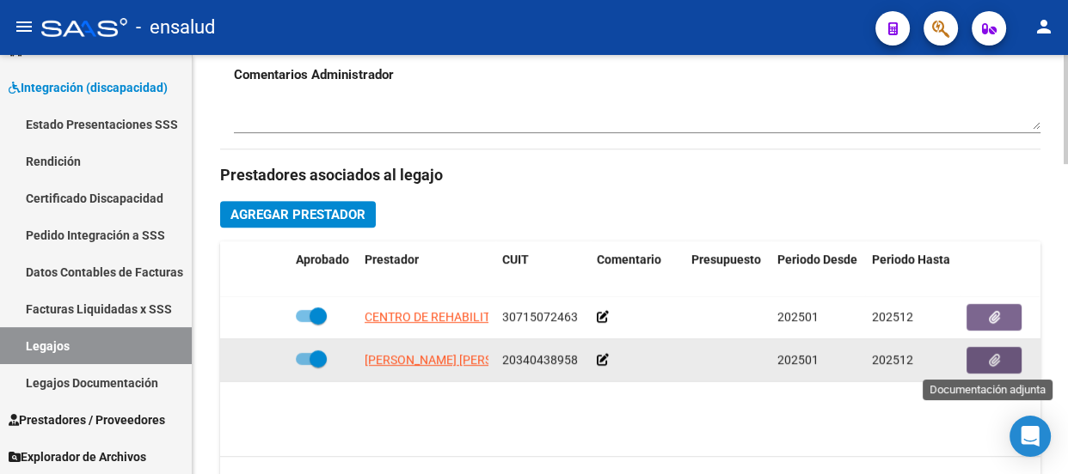
click at [994, 361] on icon "button" at bounding box center [993, 360] width 11 height 13
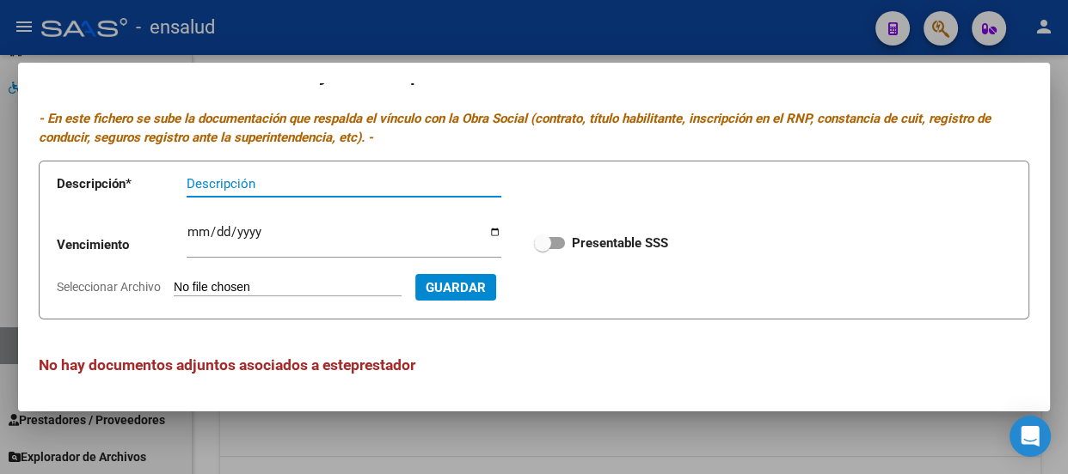
scroll to position [0, 0]
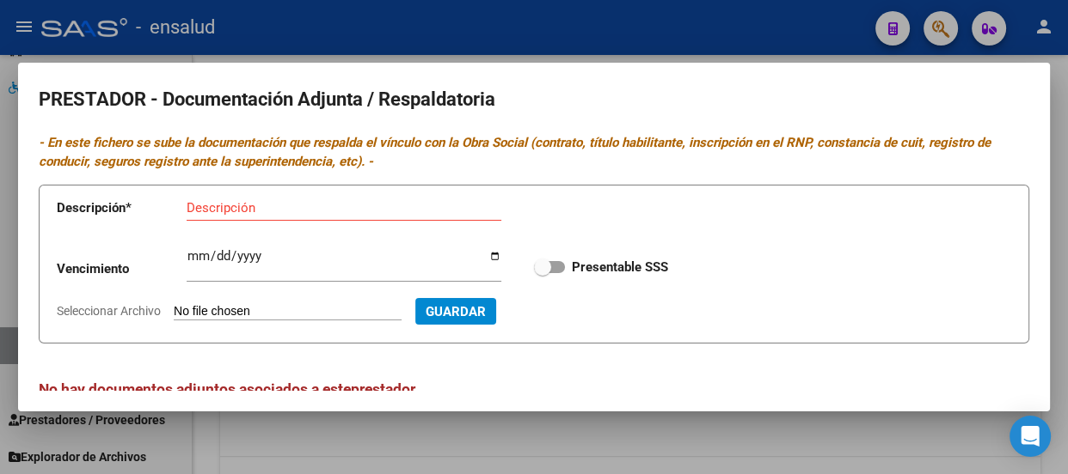
click at [641, 39] on div at bounding box center [534, 237] width 1068 height 474
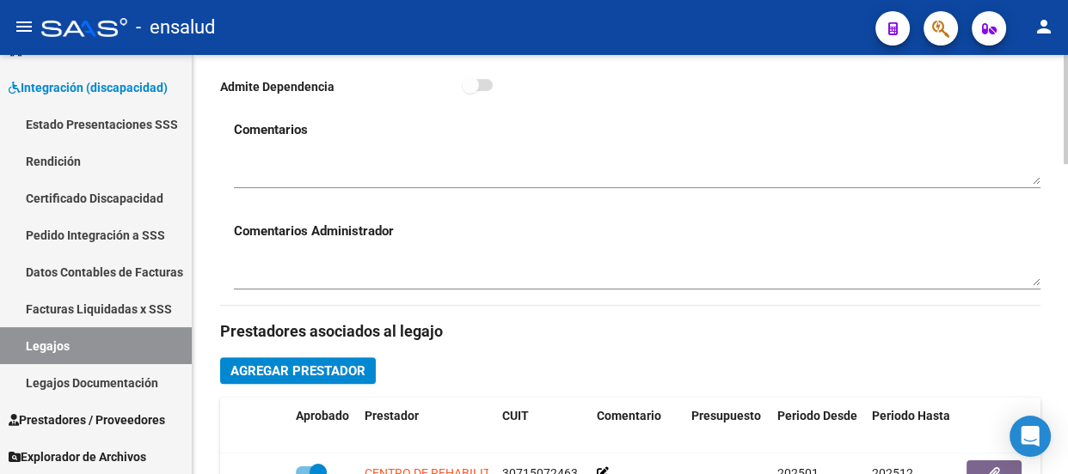
scroll to position [781, 0]
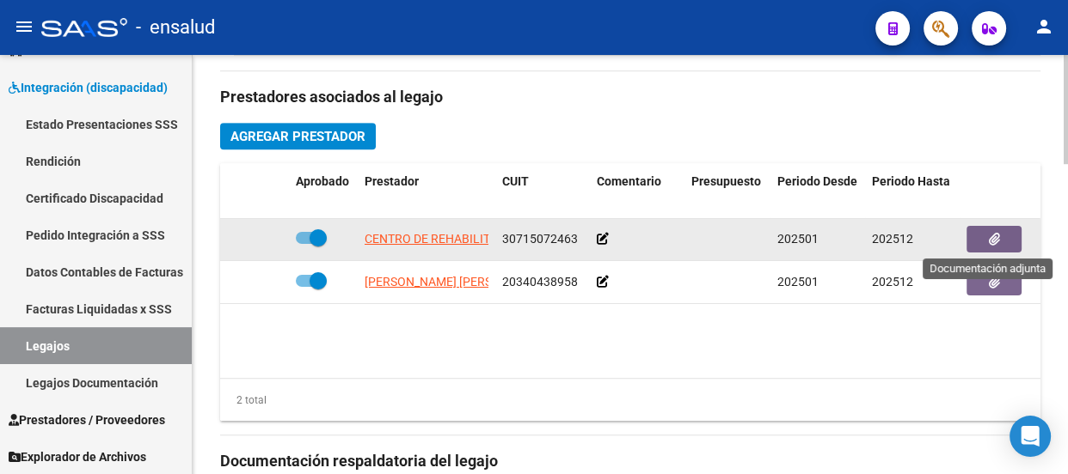
click at [1007, 236] on button "button" at bounding box center [993, 239] width 55 height 27
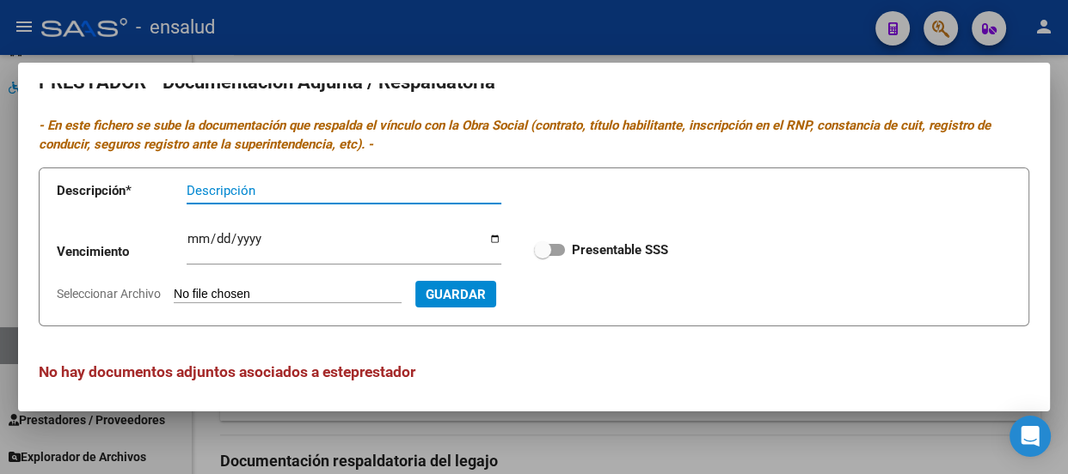
scroll to position [25, 0]
